Goal: Check status: Check status

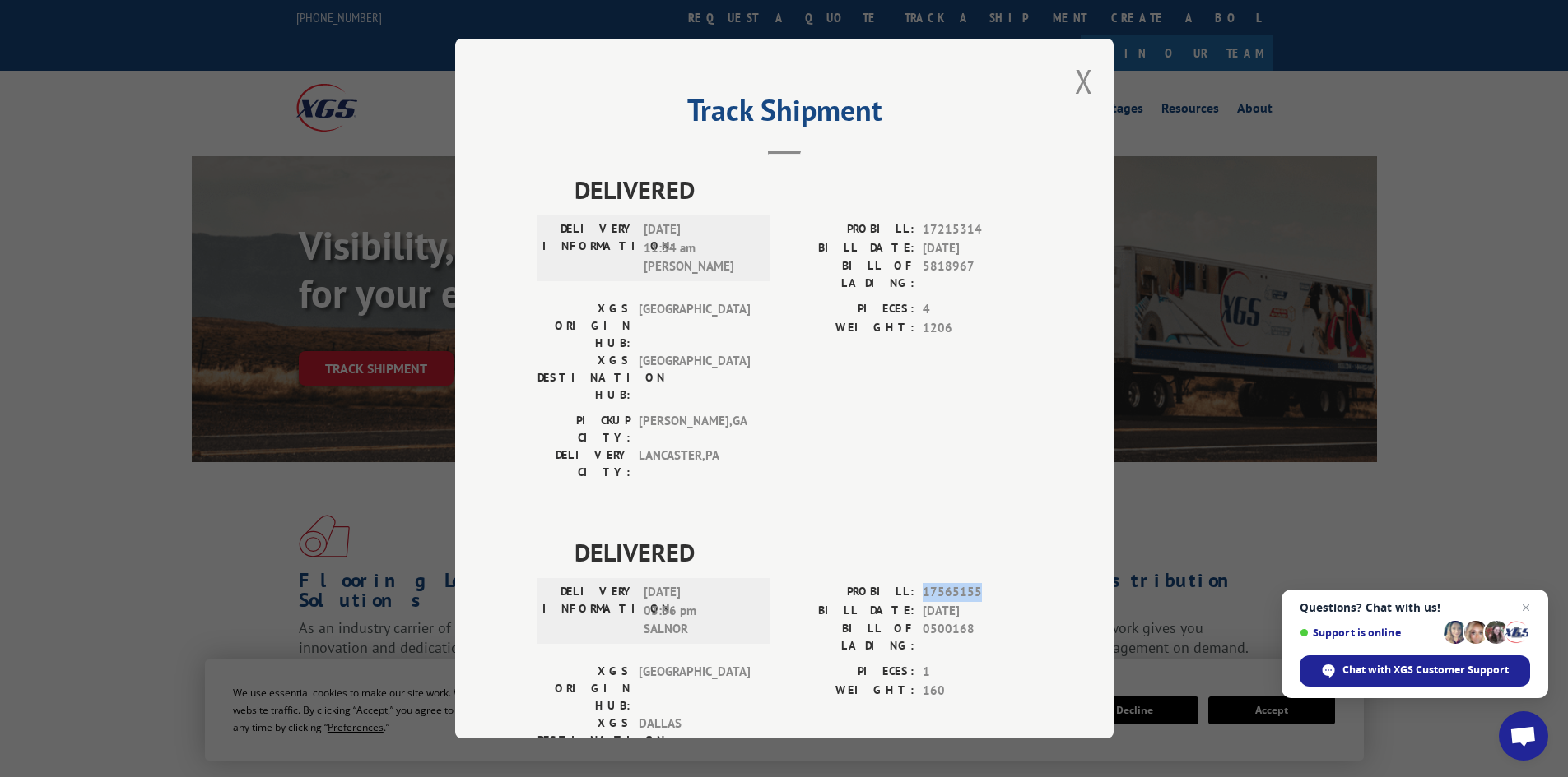
drag, startPoint x: 980, startPoint y: 499, endPoint x: 917, endPoint y: 501, distance: 63.0
click at [923, 583] on span "17565155" at bounding box center [978, 593] width 109 height 19
copy span "17565155"
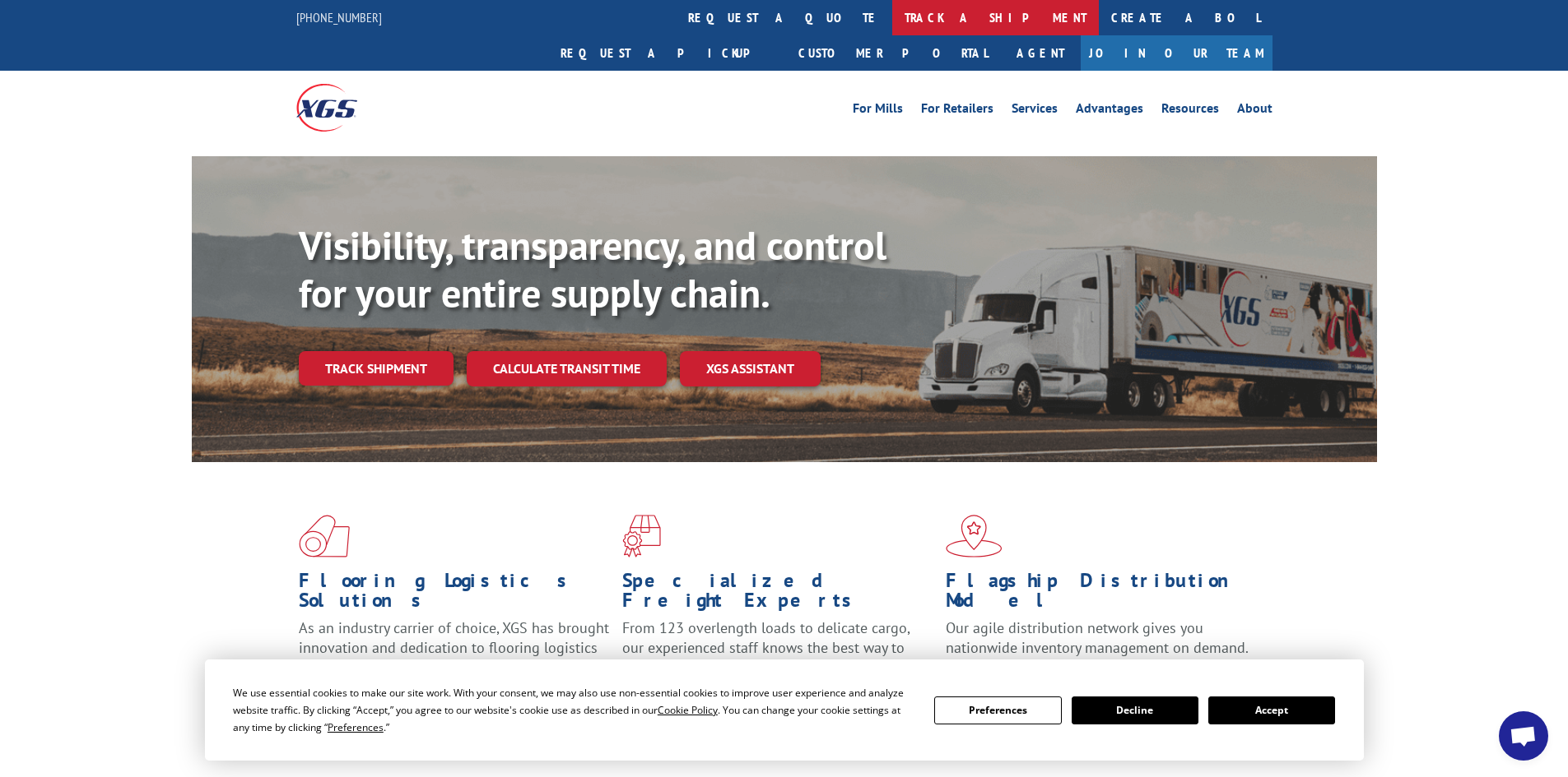
click at [892, 19] on link "track a shipment" at bounding box center [996, 18] width 207 height 36
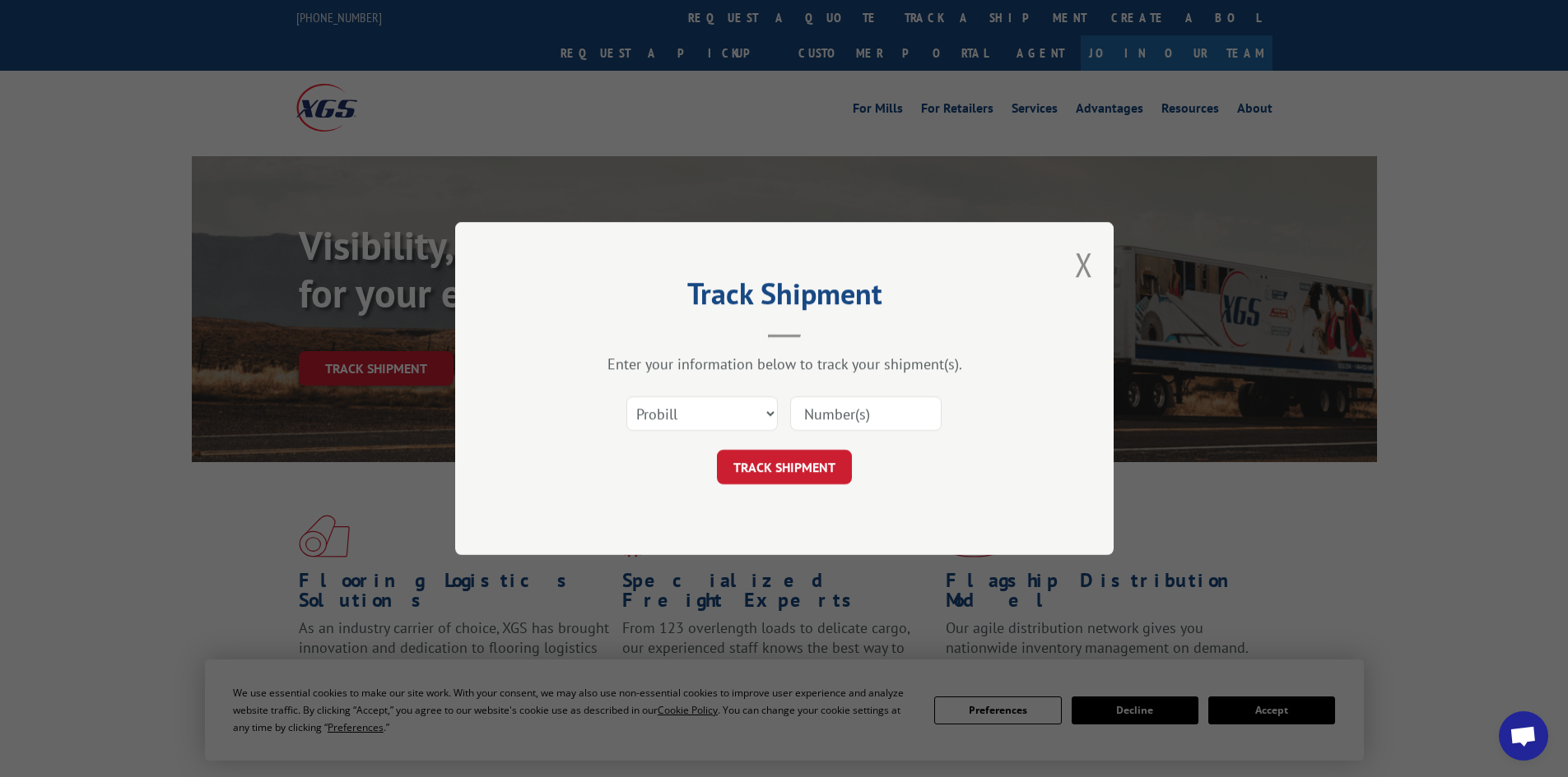
click at [843, 405] on input at bounding box center [866, 413] width 151 height 35
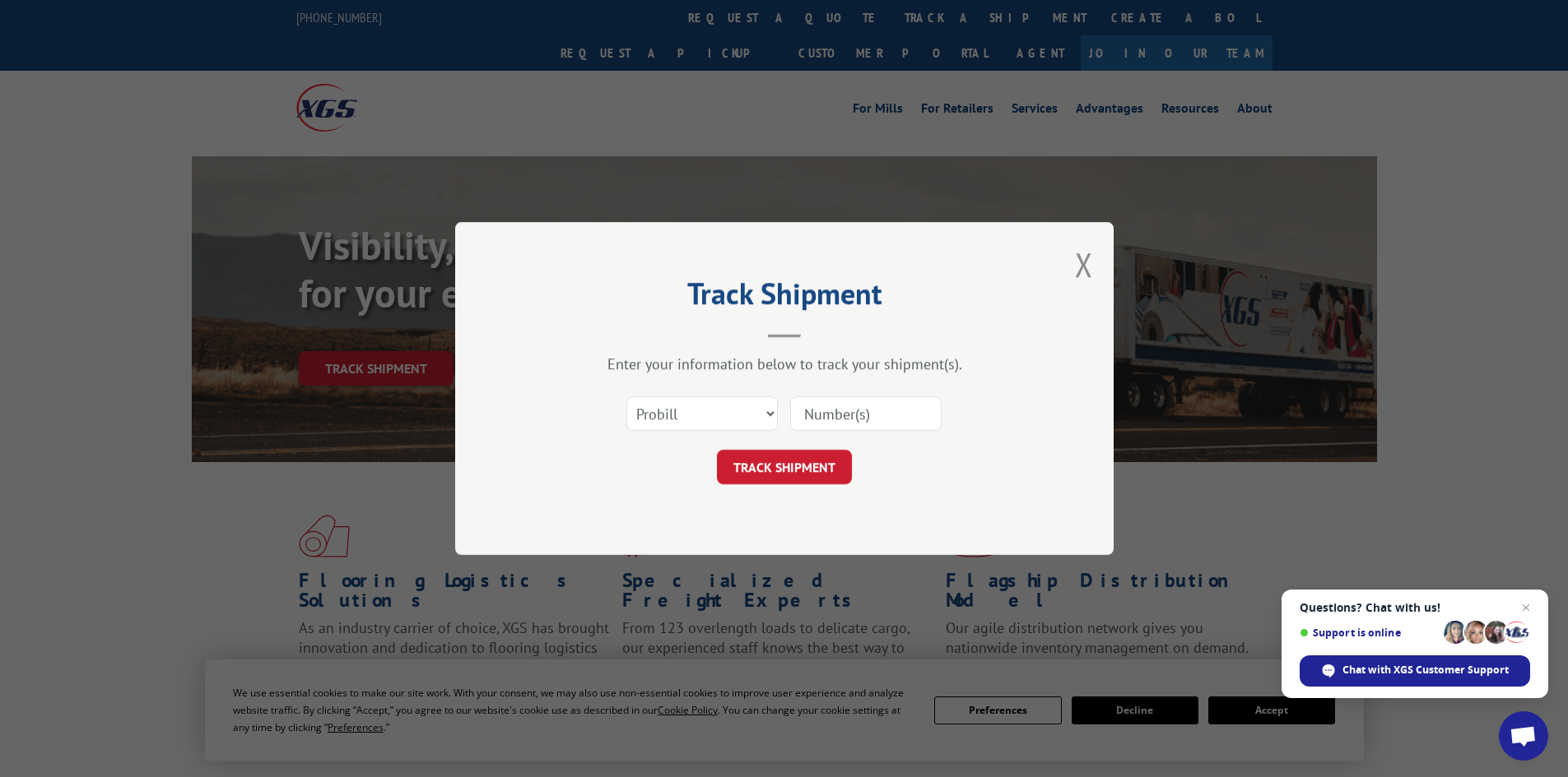
paste input "17565155"
type input "17565155"
click at [815, 459] on button "TRACK SHIPMENT" at bounding box center [785, 467] width 135 height 35
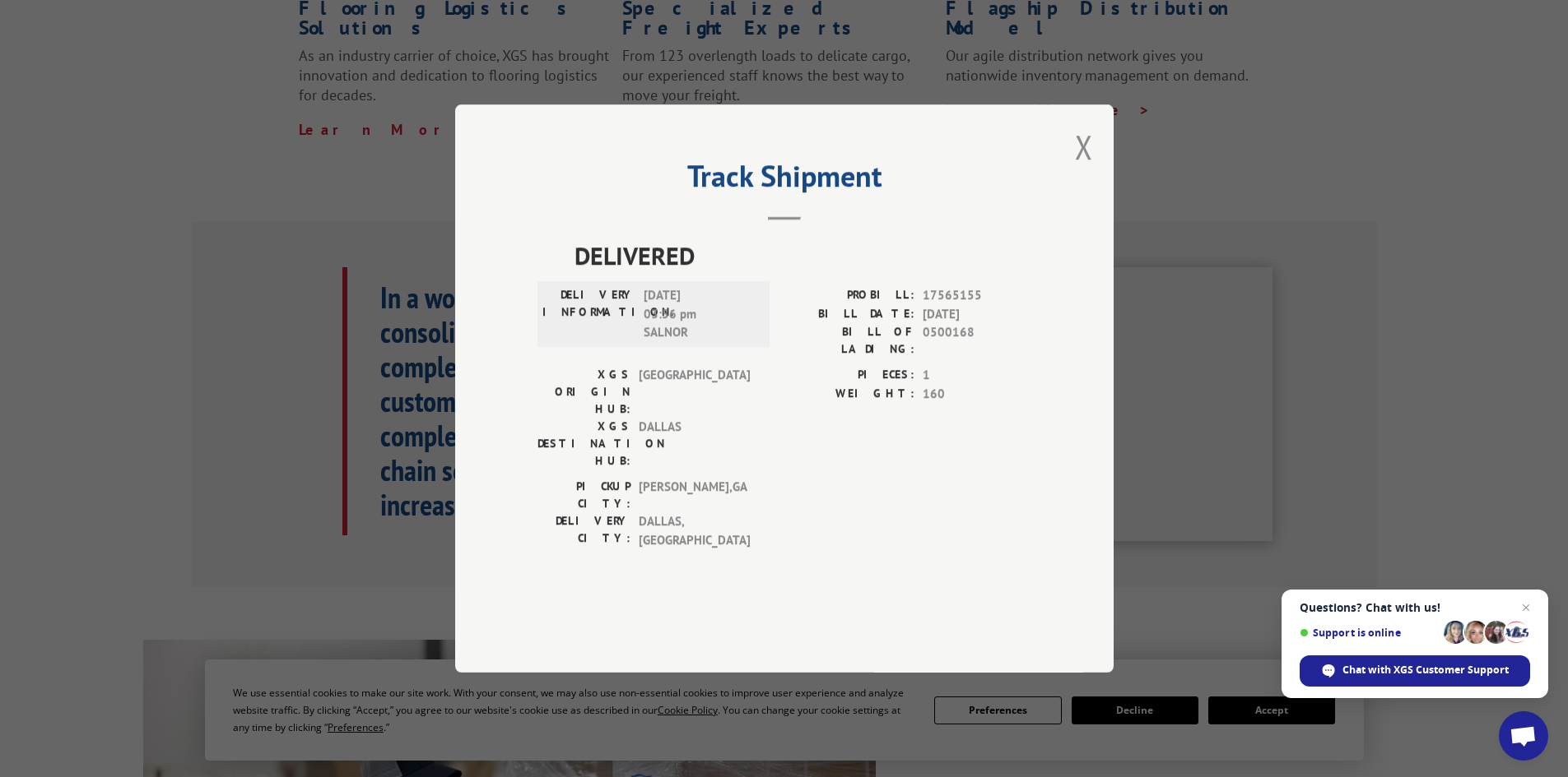
scroll to position [576, 0]
click at [1088, 168] on button "Close modal" at bounding box center [1083, 147] width 18 height 43
